Goal: Information Seeking & Learning: Learn about a topic

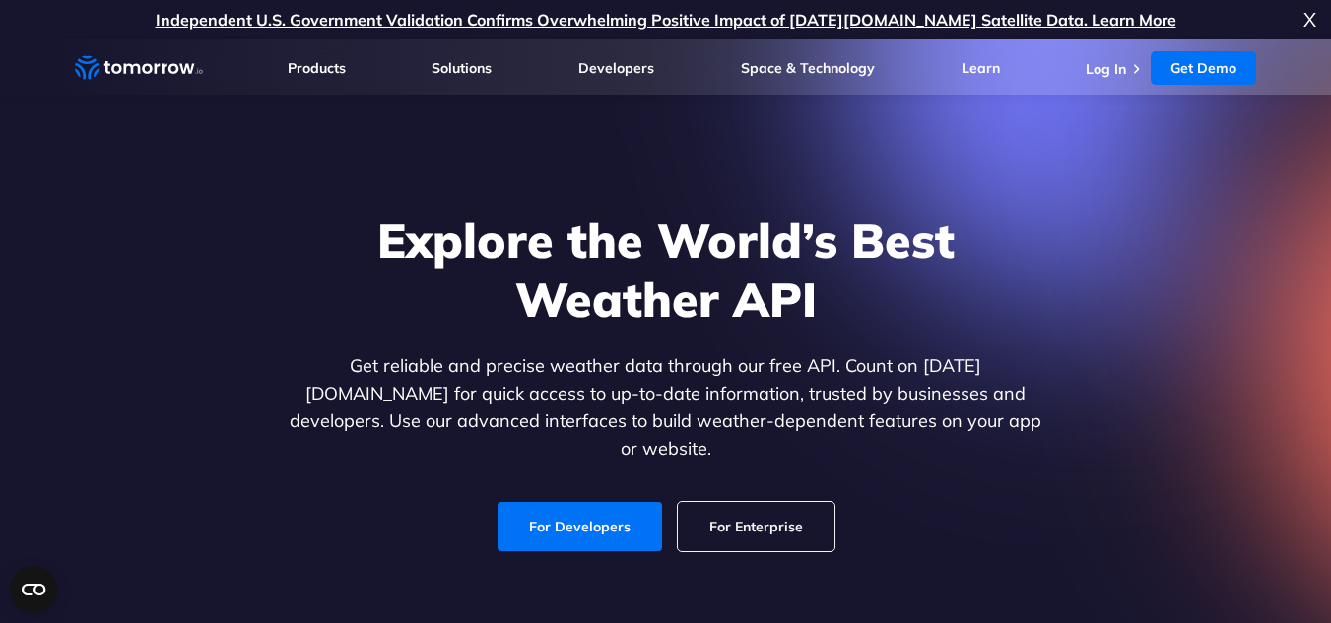
click at [1090, 78] on ul "Log In Get Demo Get Demo" at bounding box center [1170, 67] width 170 height 33
click at [1088, 66] on link "Log In" at bounding box center [1105, 69] width 40 height 18
click at [634, 502] on link "For Developers" at bounding box center [579, 526] width 164 height 49
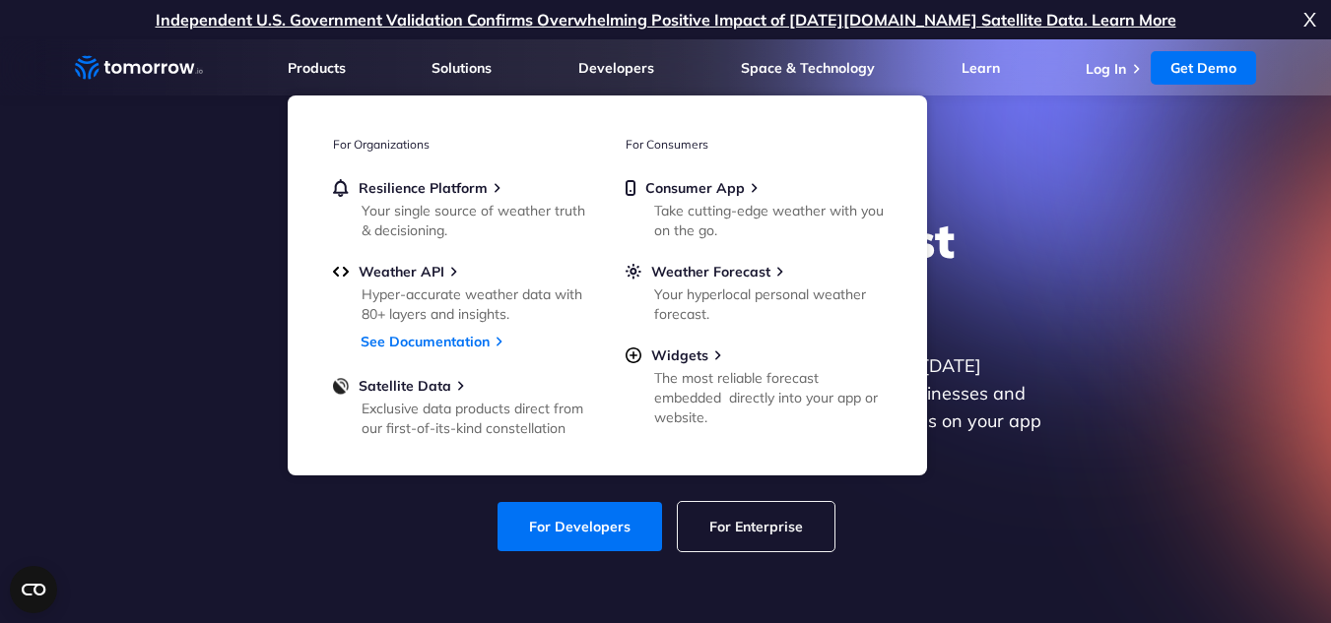
click at [196, 64] on icon "Weather Intelligence Solutions" at bounding box center [139, 67] width 128 height 25
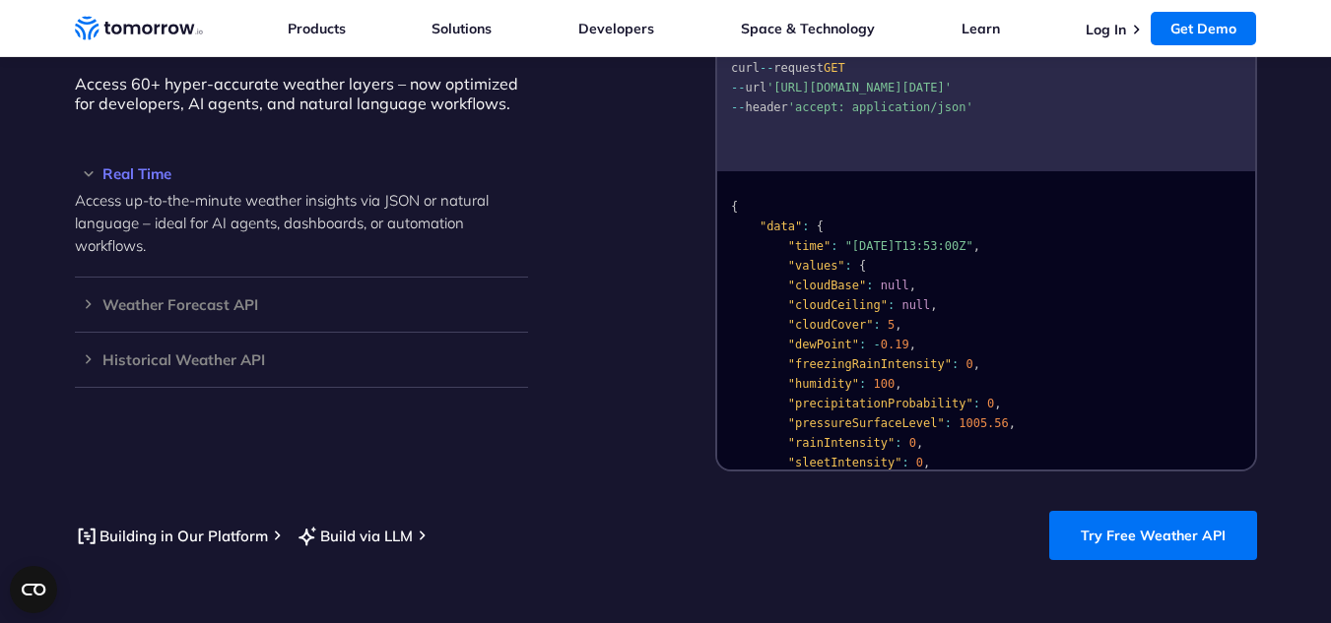
scroll to position [1774, 0]
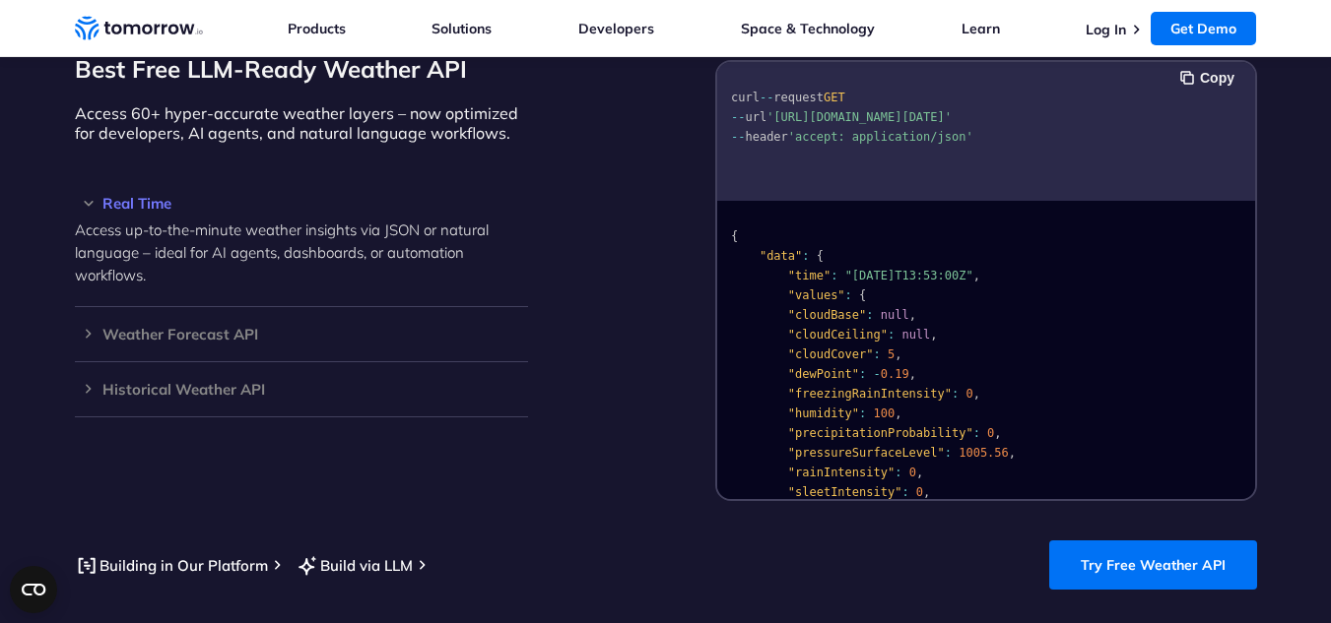
click at [809, 308] on span ""cloudBase"" at bounding box center [826, 315] width 78 height 14
click at [355, 327] on h3 "Weather Forecast API" at bounding box center [301, 334] width 453 height 15
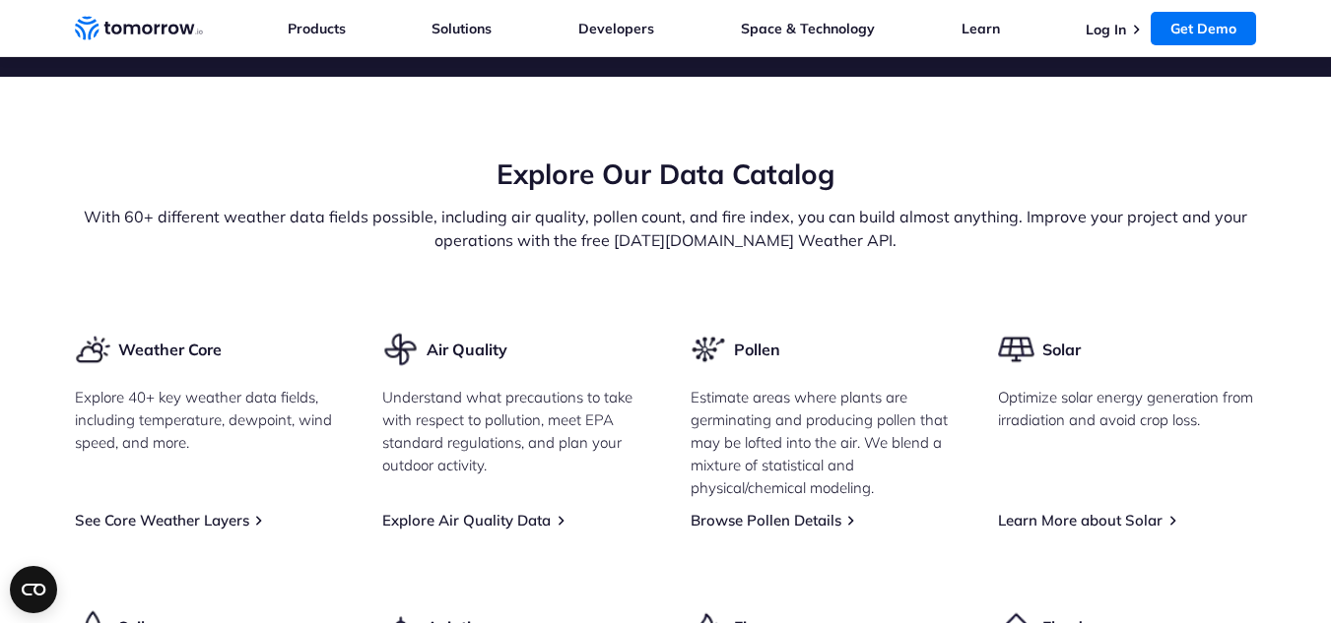
scroll to position [2562, 0]
